Goal: Information Seeking & Learning: Learn about a topic

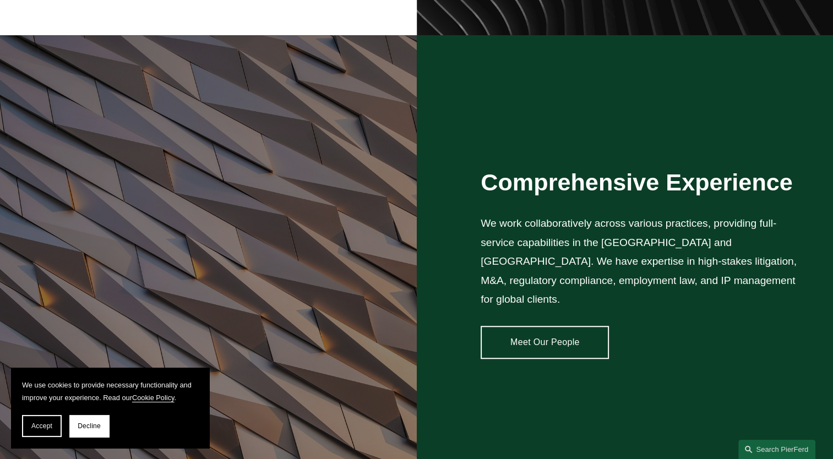
click at [642, 352] on div "Comprehensive Experience We work collaboratively across various practices, prov…" at bounding box center [416, 263] width 833 height 456
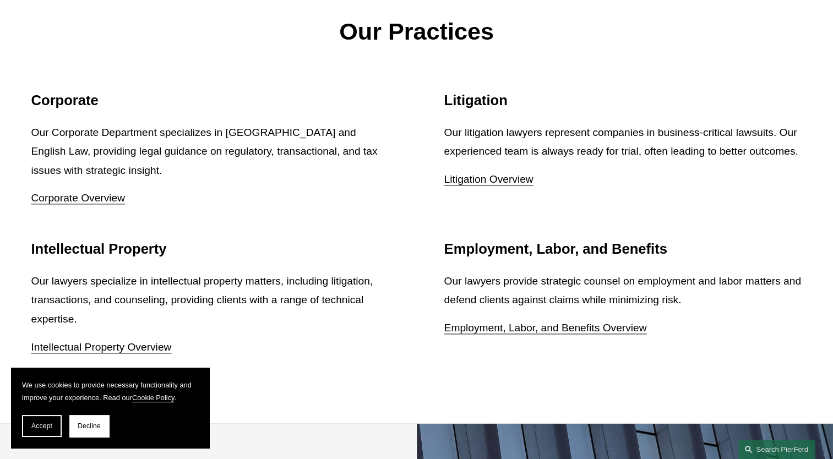
scroll to position [1350, 0]
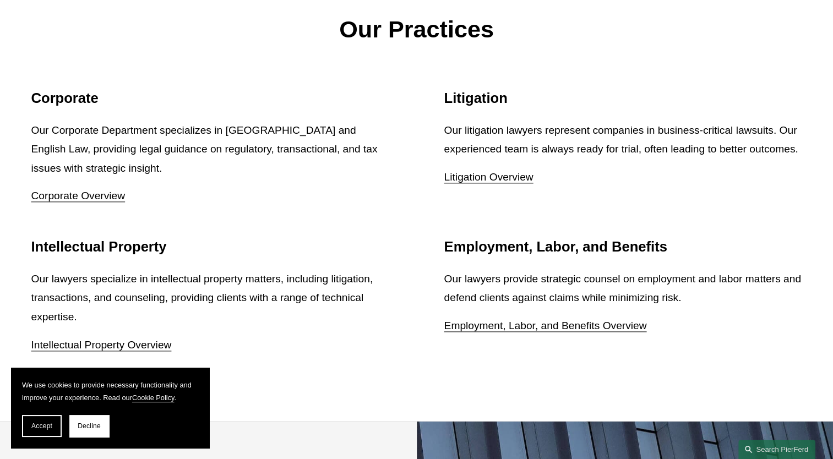
click at [637, 354] on div "Our Practices Corporate Our Corporate Department specializes in [GEOGRAPHIC_DAT…" at bounding box center [416, 185] width 833 height 471
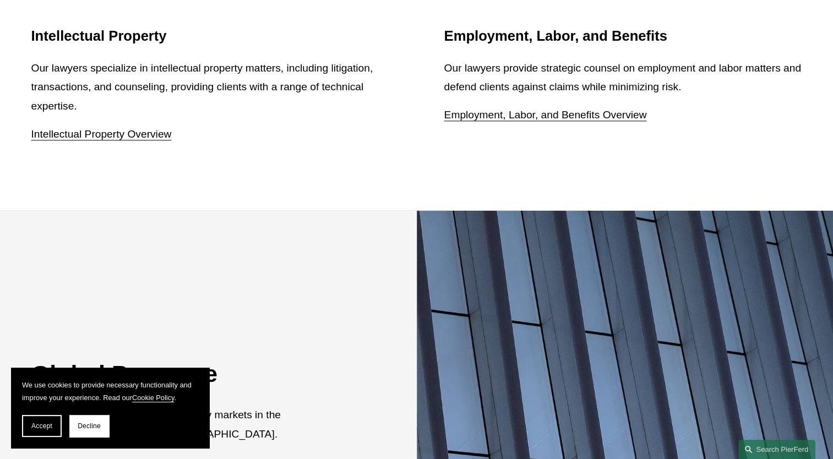
scroll to position [1566, 0]
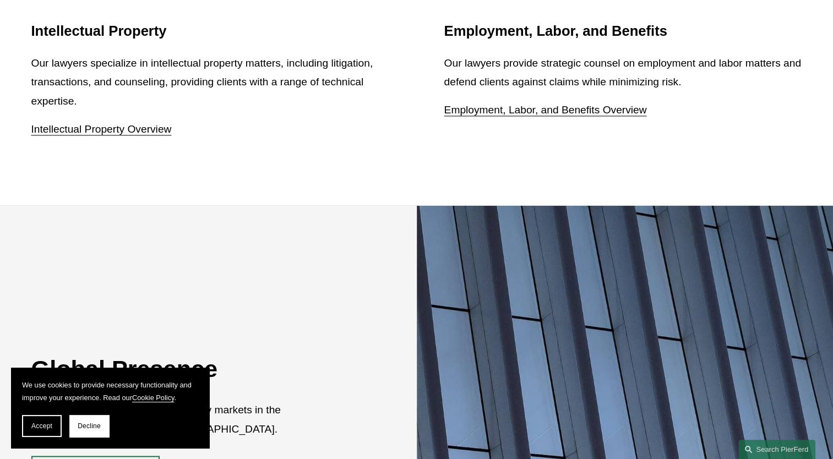
click at [630, 354] on div at bounding box center [625, 421] width 417 height 432
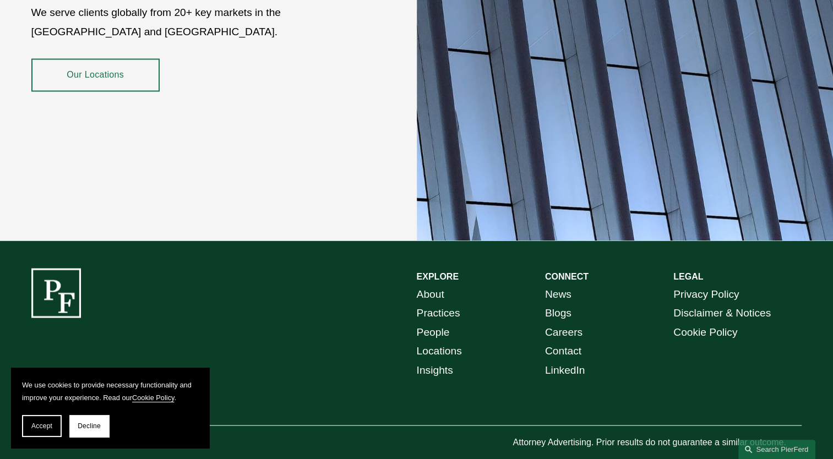
scroll to position [1973, 0]
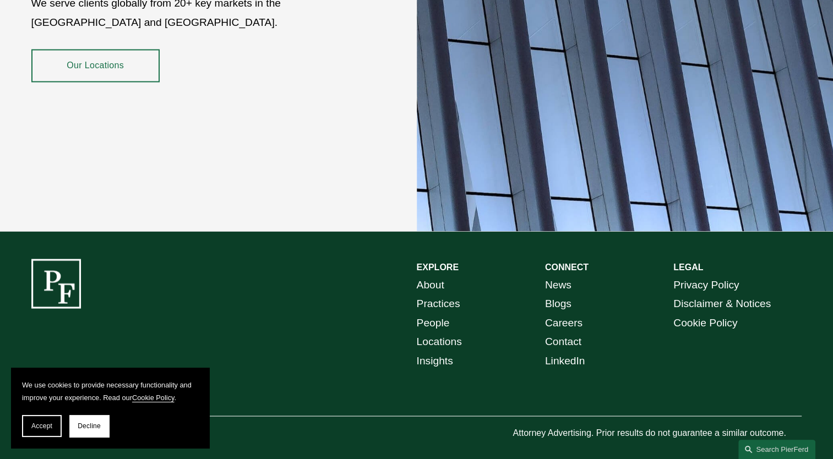
click at [581, 317] on link "Careers" at bounding box center [563, 322] width 37 height 19
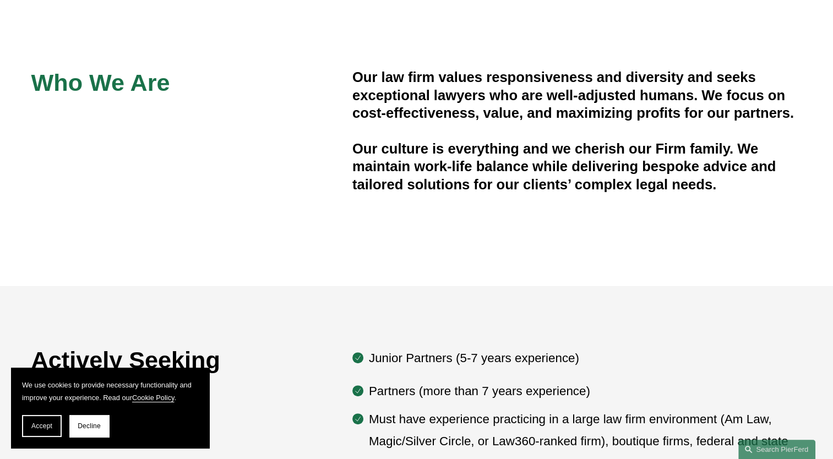
scroll to position [334, 0]
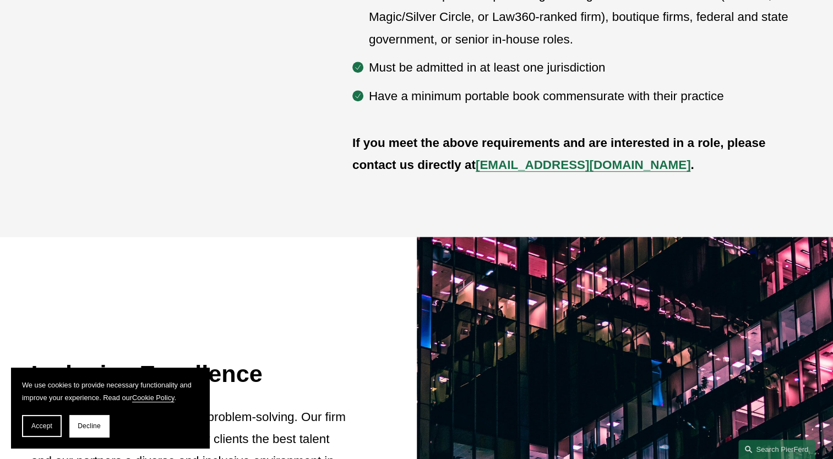
scroll to position [757, 0]
click at [698, 332] on div at bounding box center [625, 451] width 417 height 430
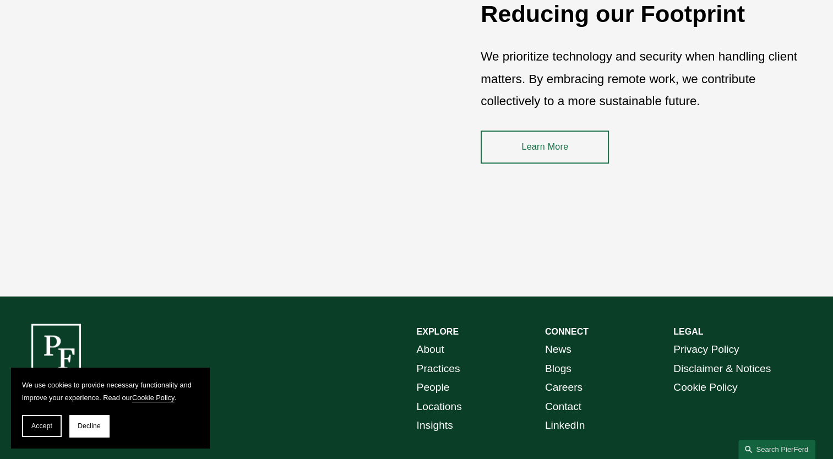
scroll to position [1635, 0]
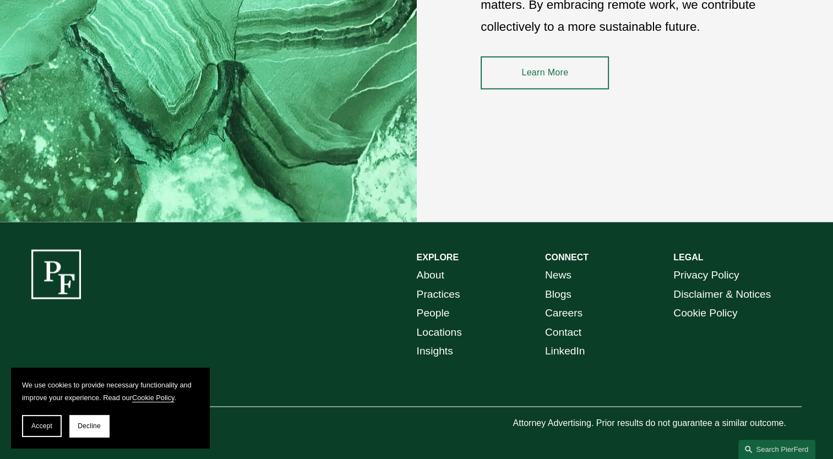
click at [691, 396] on div "EXPLORE CONNECT About Practices People Locations Insights News Blogs Careers Co…" at bounding box center [416, 340] width 833 height 182
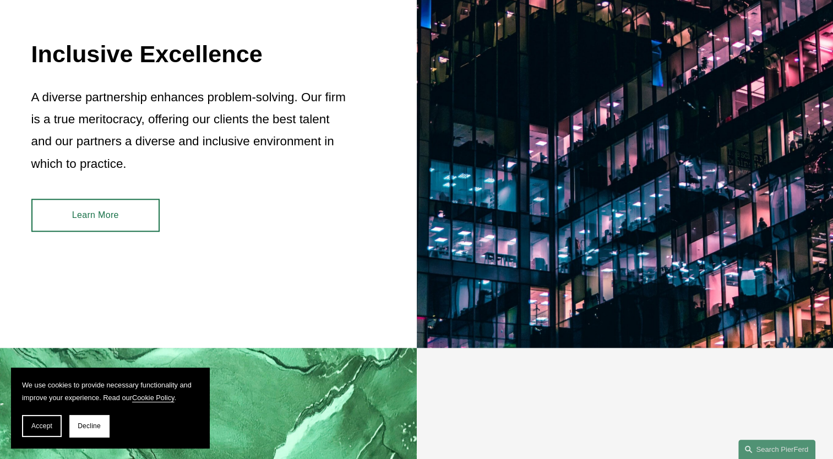
scroll to position [1013, 0]
